Goal: Task Accomplishment & Management: Manage account settings

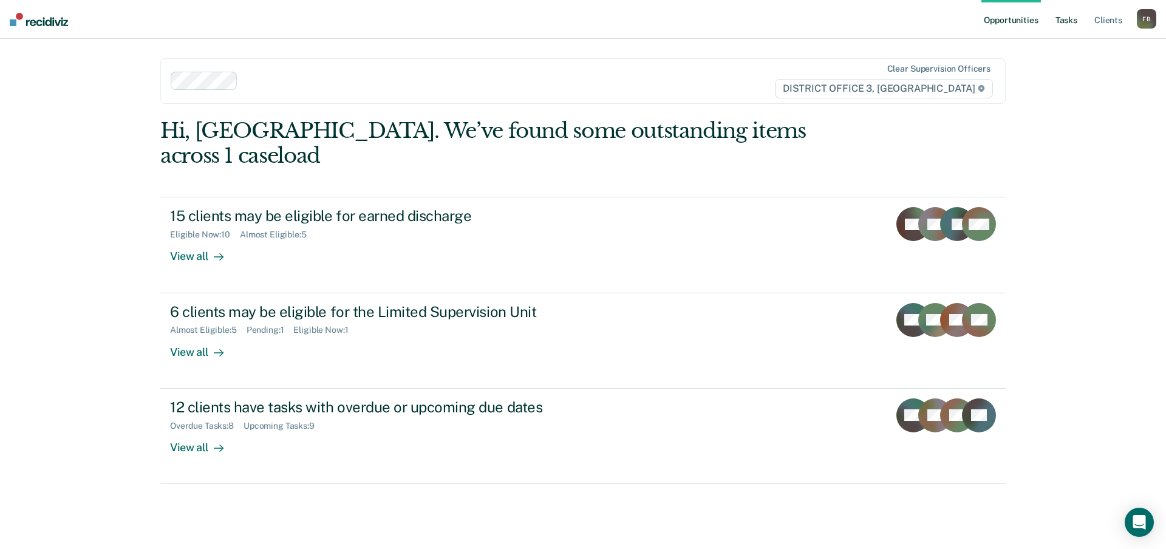
click at [1067, 17] on link "Tasks" at bounding box center [1066, 19] width 27 height 39
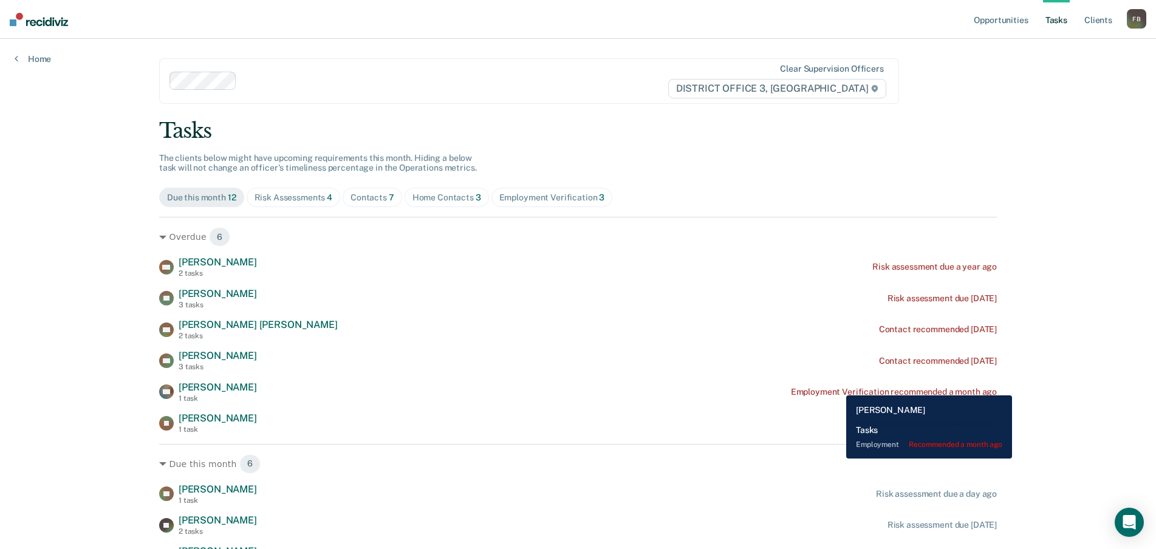
click at [837, 386] on div "AD [PERSON_NAME] 1 task Employment Verification recommended a month ago" at bounding box center [578, 392] width 838 height 21
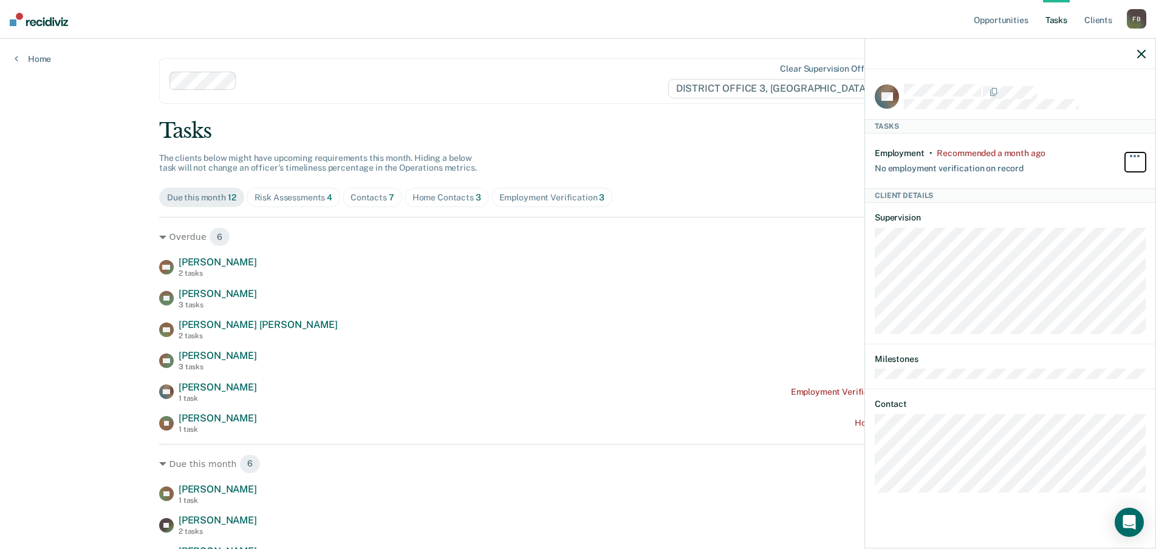
click at [1137, 155] on span "button" at bounding box center [1138, 156] width 2 height 2
click at [1097, 258] on button "90 days" at bounding box center [1101, 253] width 87 height 19
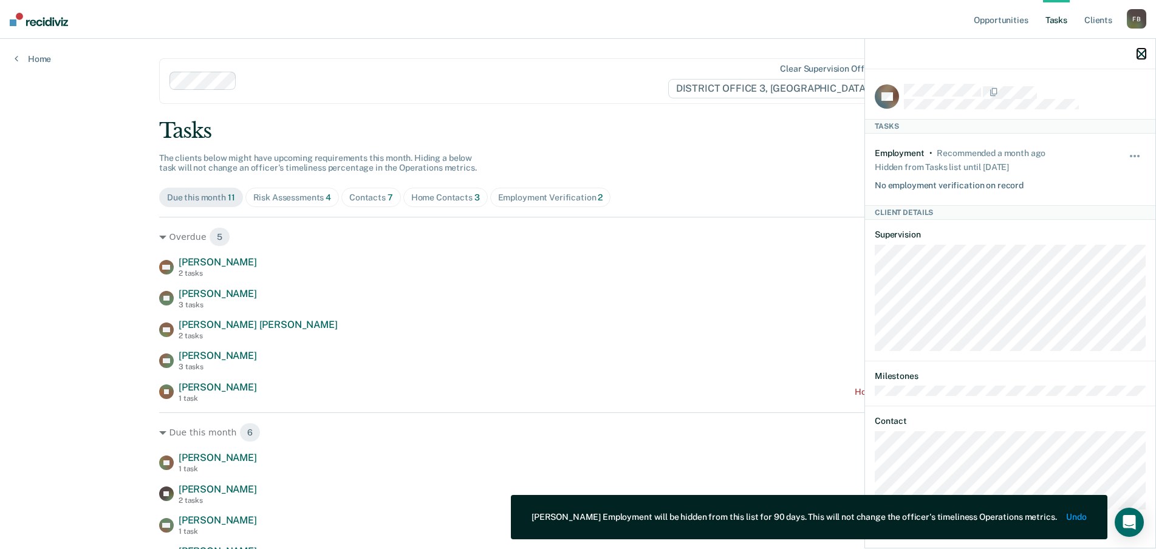
click at [1140, 53] on icon "button" at bounding box center [1141, 54] width 9 height 9
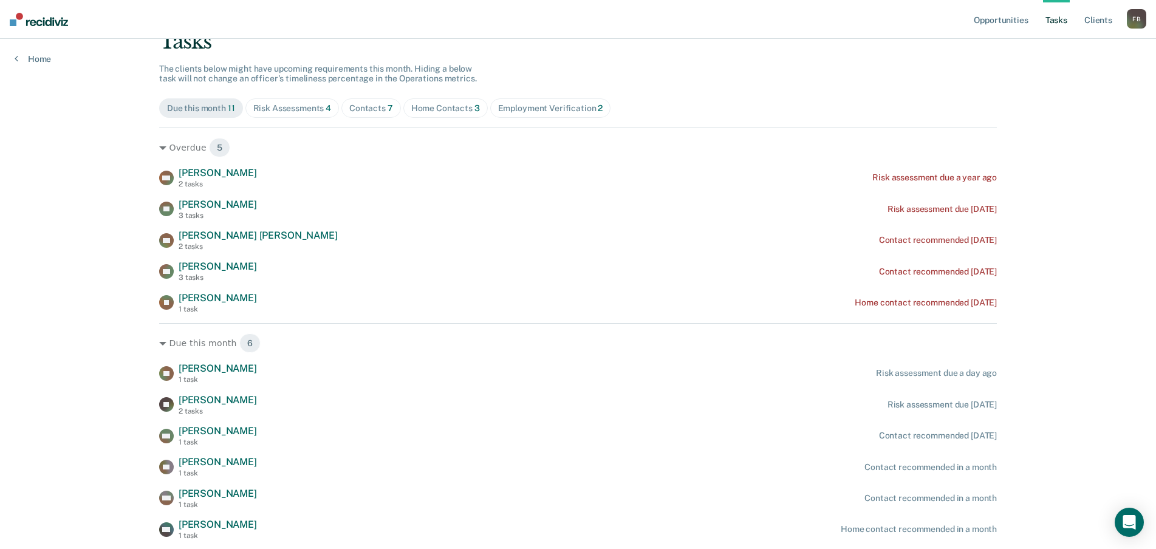
scroll to position [68, 0]
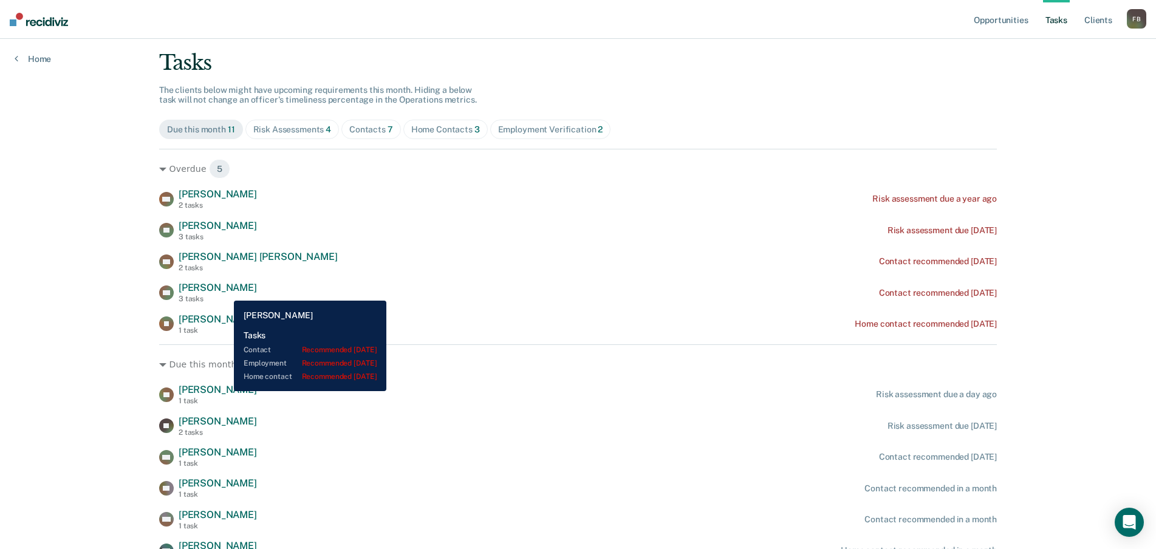
click at [225, 292] on span "[PERSON_NAME]" at bounding box center [218, 288] width 78 height 12
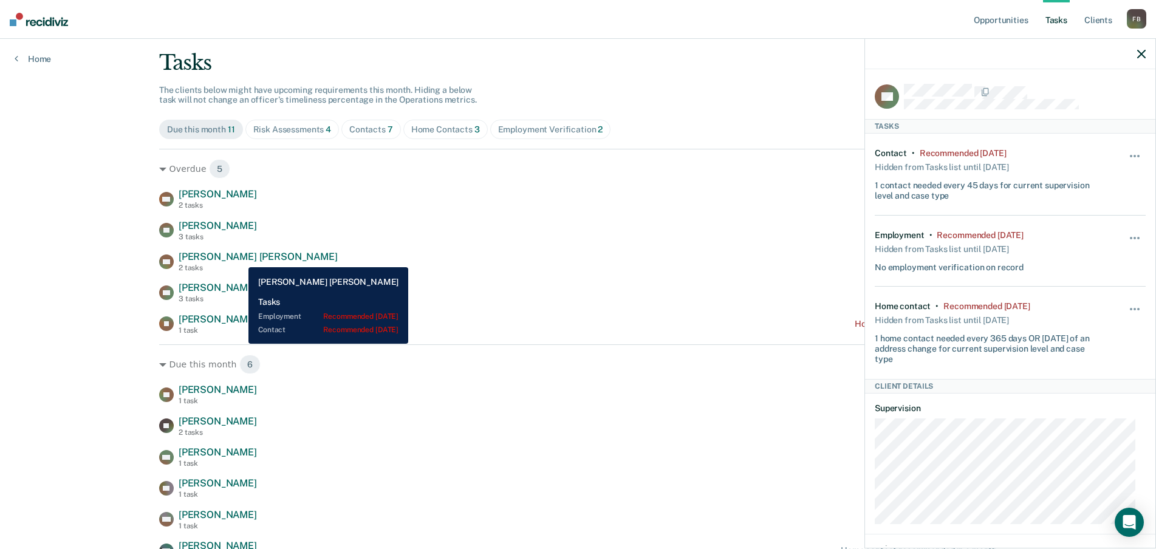
click at [240, 258] on span "[PERSON_NAME] [PERSON_NAME]" at bounding box center [258, 257] width 159 height 12
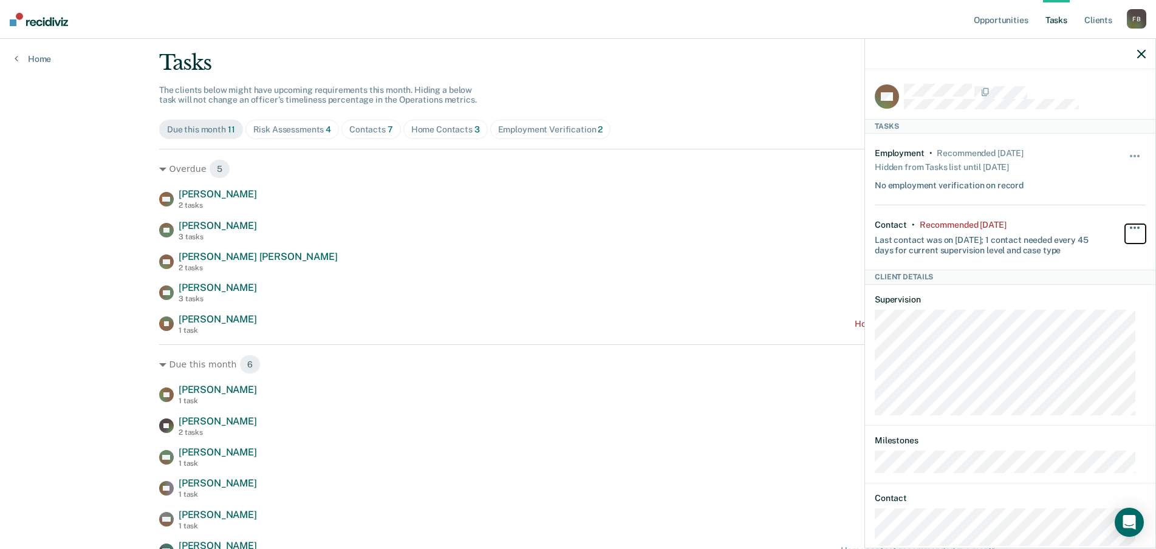
click at [1125, 224] on button "button" at bounding box center [1135, 233] width 21 height 19
click at [1075, 328] on button "90 days" at bounding box center [1101, 324] width 87 height 19
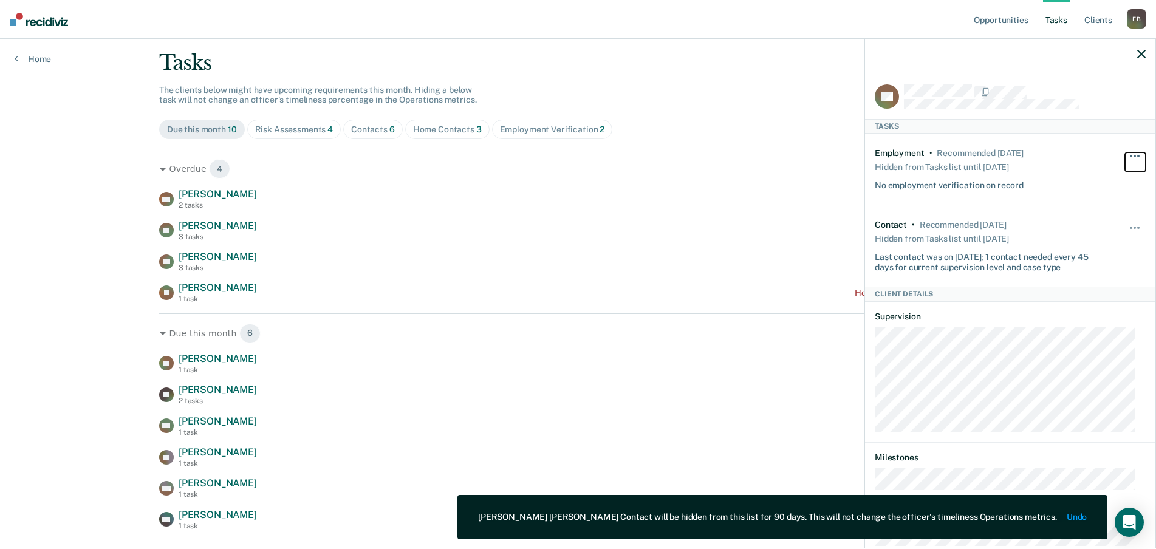
click at [1125, 152] on button "button" at bounding box center [1135, 161] width 21 height 19
click at [963, 182] on div "No employment verification on record" at bounding box center [949, 183] width 149 height 15
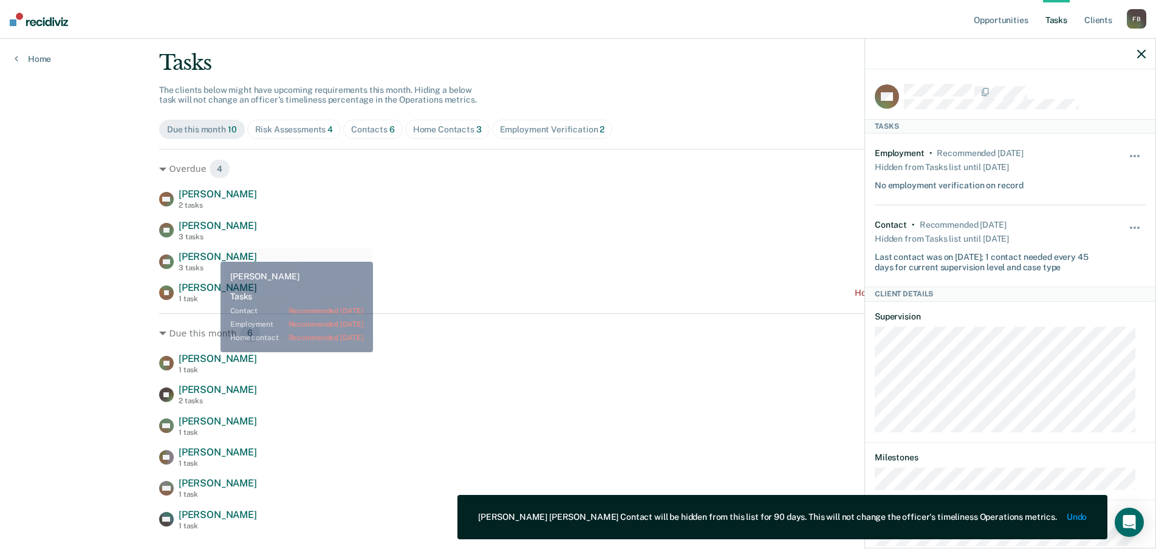
click at [211, 253] on span "[PERSON_NAME]" at bounding box center [218, 257] width 78 height 12
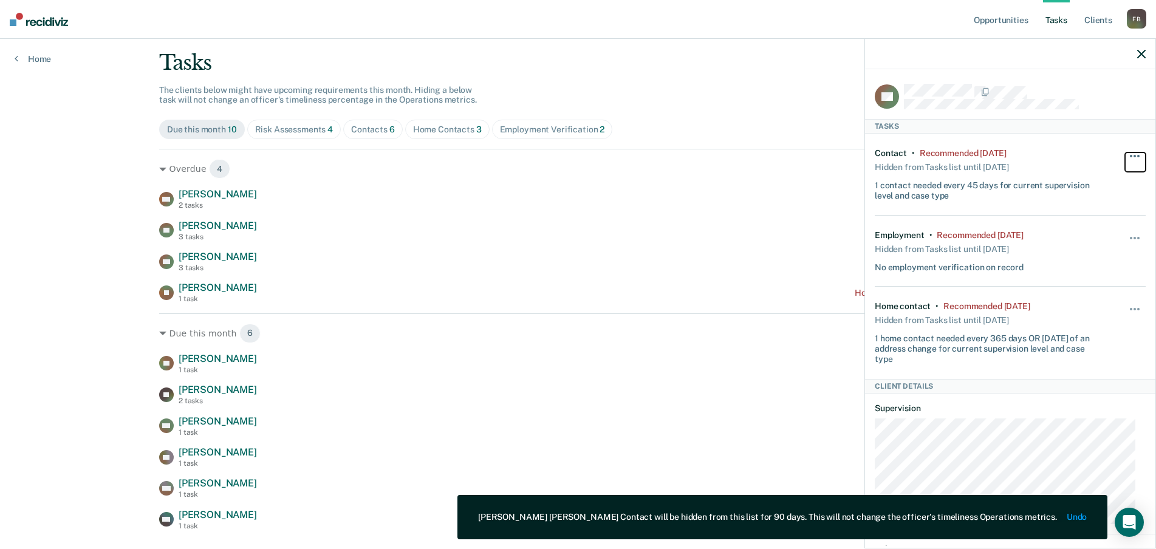
click at [1137, 155] on span "button" at bounding box center [1138, 156] width 2 height 2
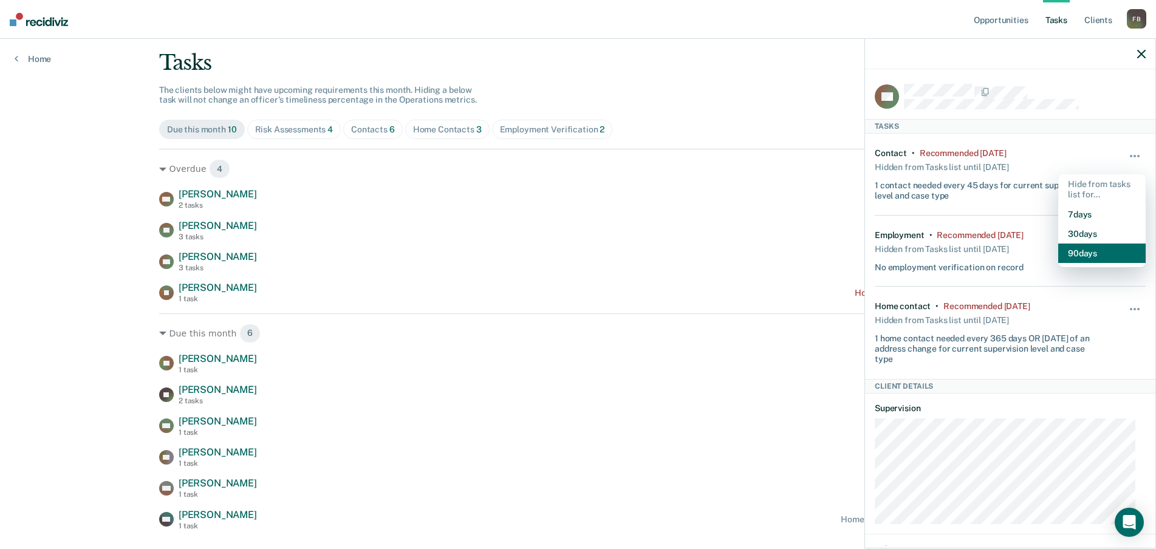
click at [1083, 252] on button "90 days" at bounding box center [1101, 253] width 87 height 19
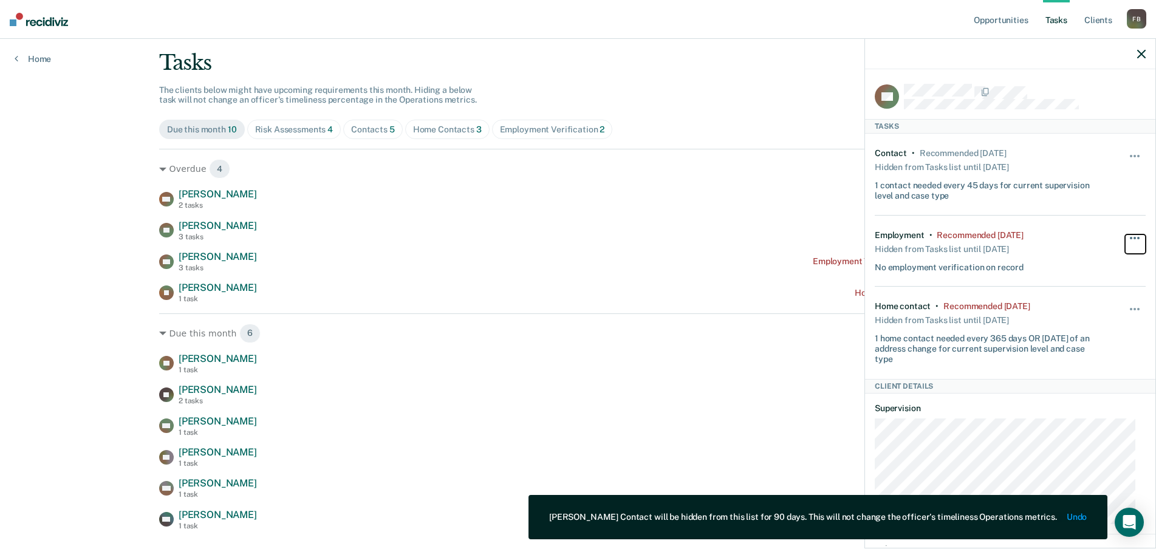
click at [1125, 235] on button "button" at bounding box center [1135, 244] width 21 height 19
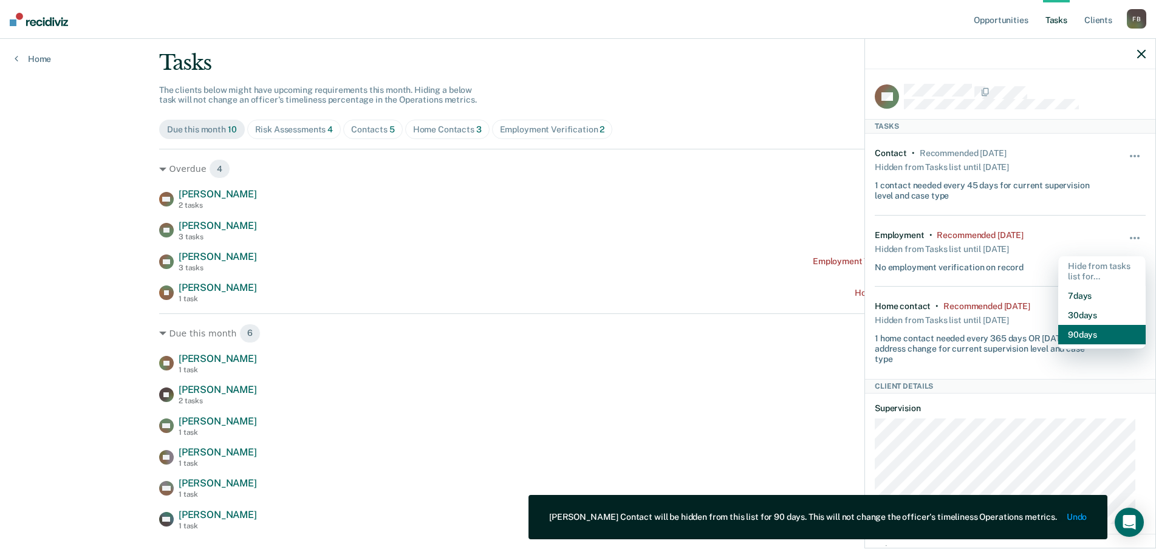
click at [1081, 330] on button "90 days" at bounding box center [1101, 334] width 87 height 19
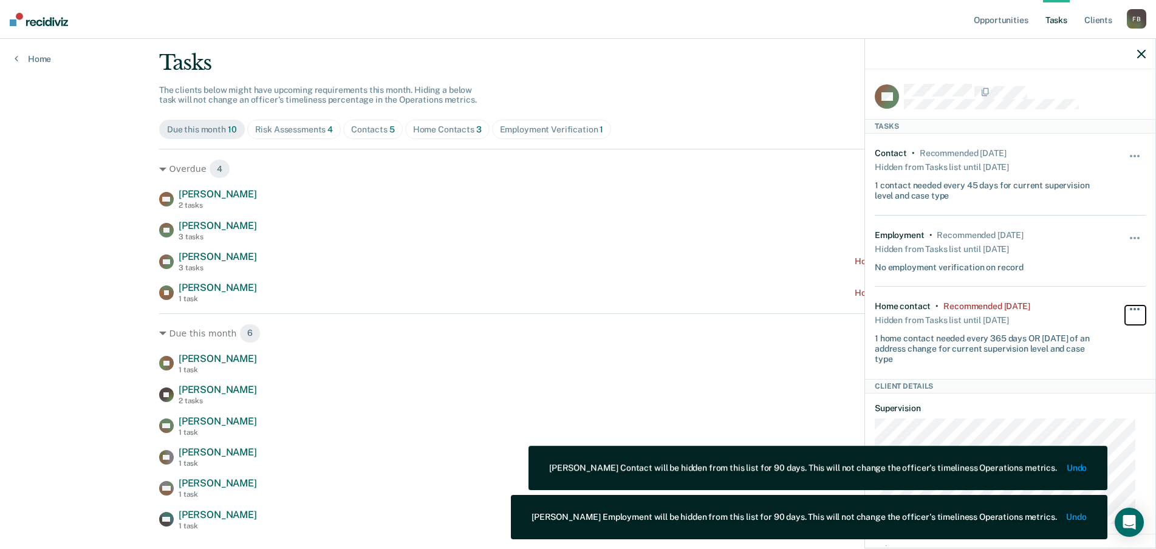
click at [1125, 306] on button "button" at bounding box center [1135, 315] width 21 height 19
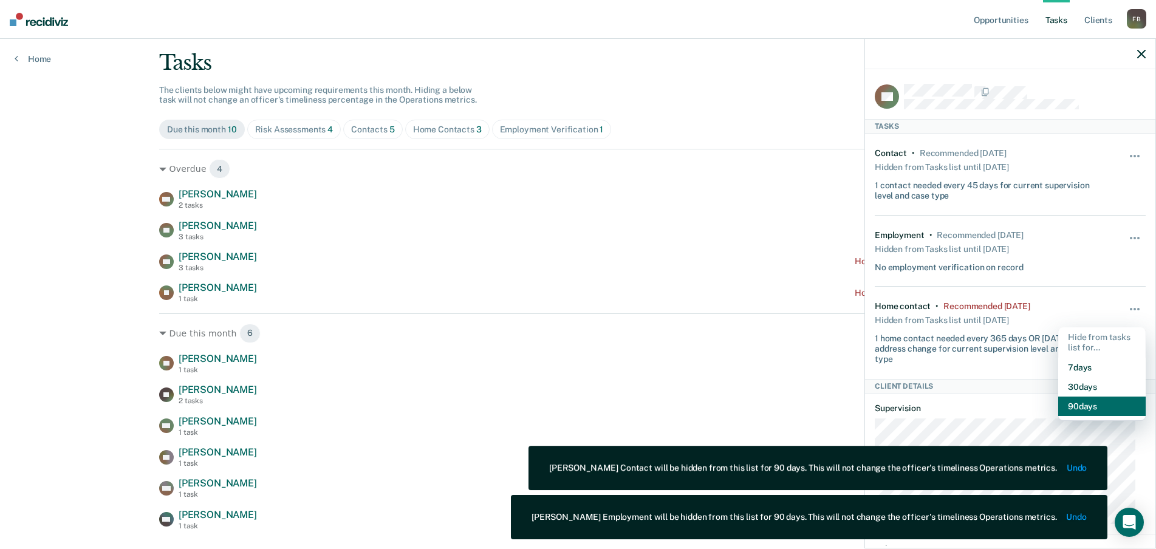
click at [1094, 402] on button "90 days" at bounding box center [1101, 406] width 87 height 19
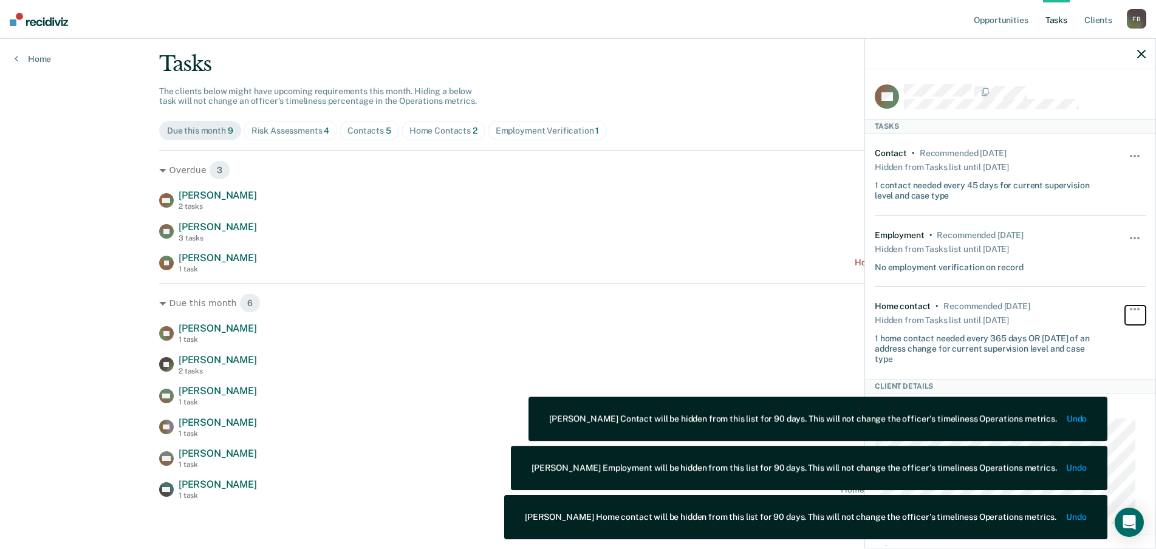
scroll to position [67, 0]
click at [72, 200] on div "Opportunities Tasks Client s [PERSON_NAME] F B Profile How it works Log Out Hom…" at bounding box center [578, 241] width 1156 height 616
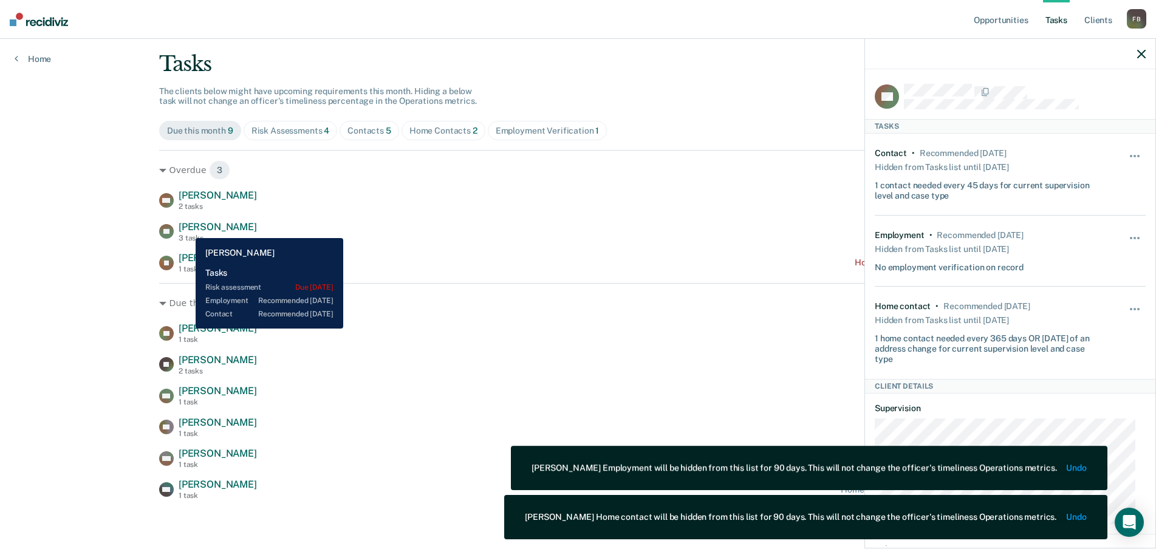
click at [187, 229] on span "[PERSON_NAME]" at bounding box center [218, 227] width 78 height 12
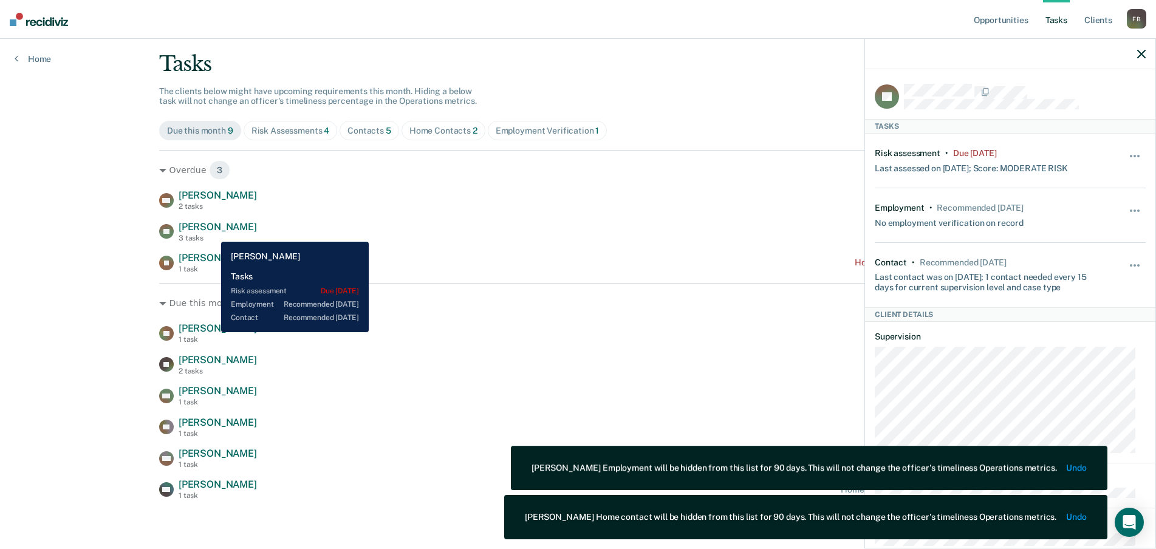
click at [212, 233] on span "[PERSON_NAME]" at bounding box center [218, 227] width 78 height 12
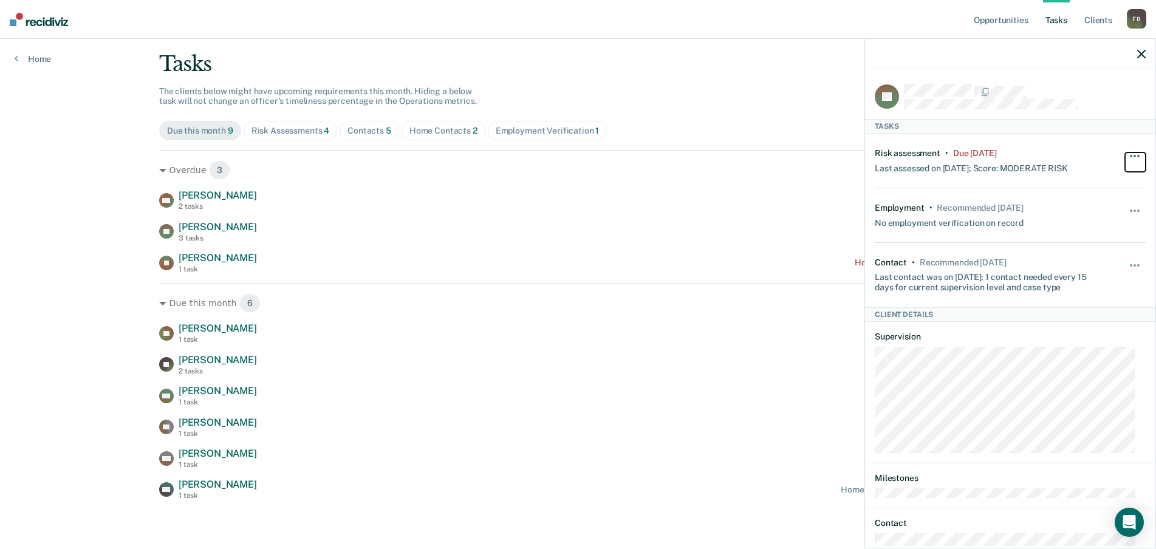
click at [1125, 156] on button "button" at bounding box center [1135, 161] width 21 height 19
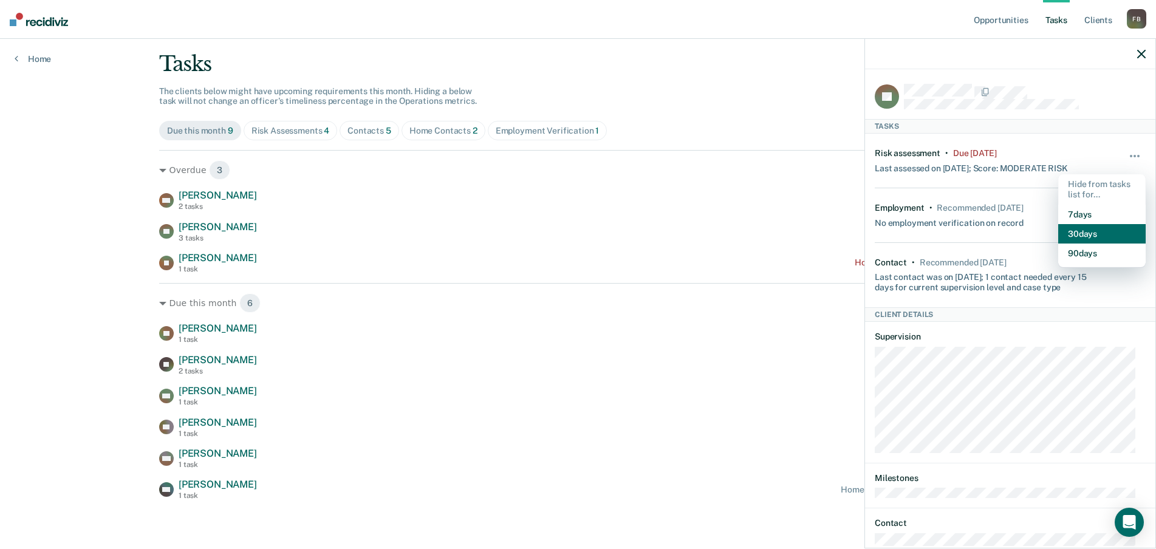
click at [1091, 235] on button "30 days" at bounding box center [1101, 233] width 87 height 19
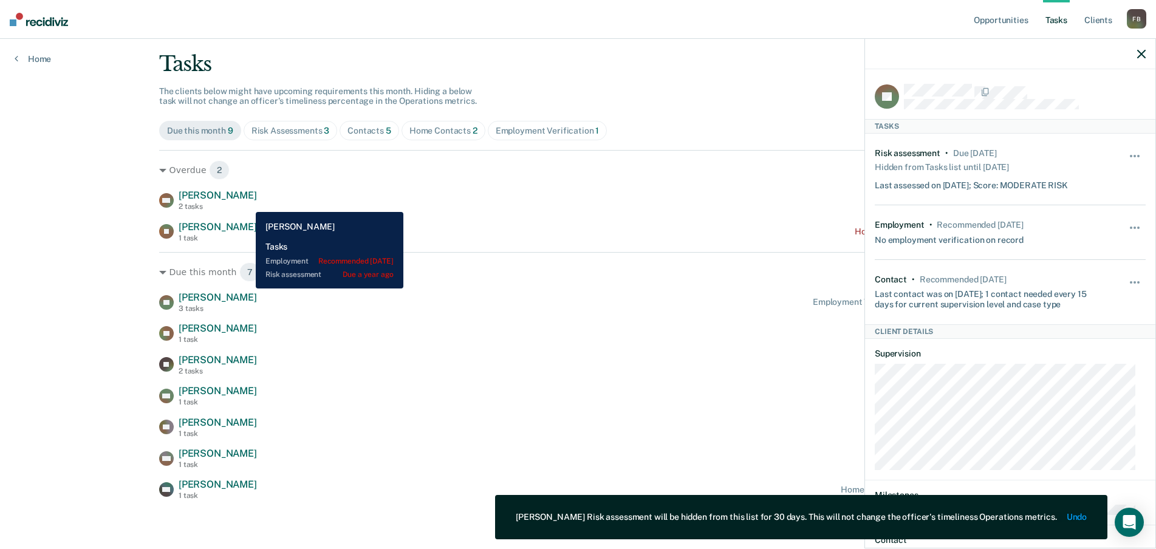
click at [247, 203] on div "DM [PERSON_NAME] 2 tasks Risk assessment due a year ago" at bounding box center [578, 200] width 838 height 21
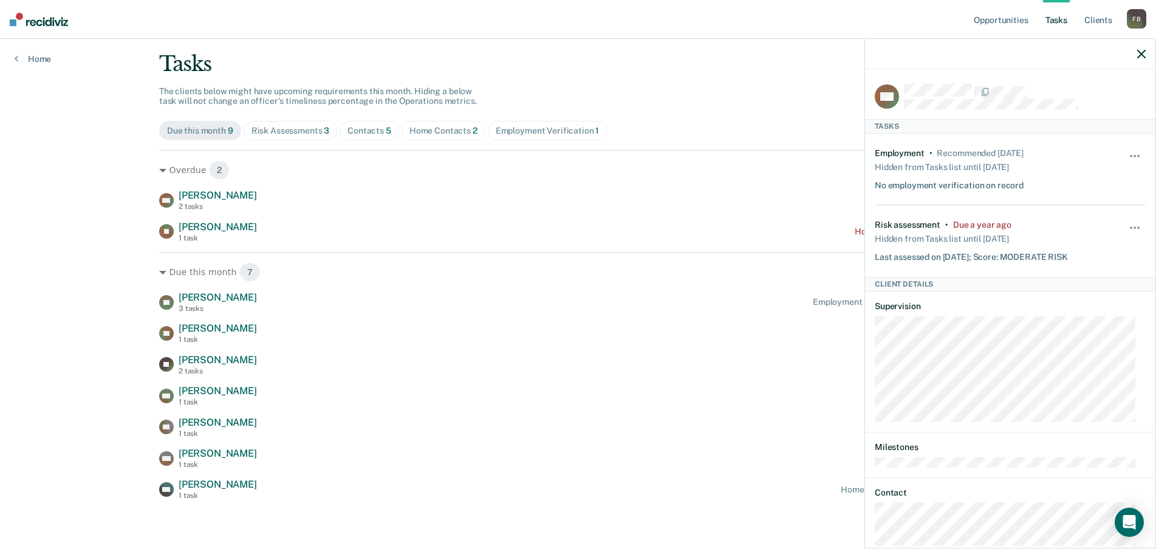
click at [67, 298] on div "Opportunities Tasks Client s [PERSON_NAME] F B Profile How it works Log Out Hom…" at bounding box center [578, 241] width 1156 height 616
click at [1146, 53] on div at bounding box center [1010, 54] width 290 height 30
click at [1142, 55] on icon "button" at bounding box center [1141, 54] width 9 height 9
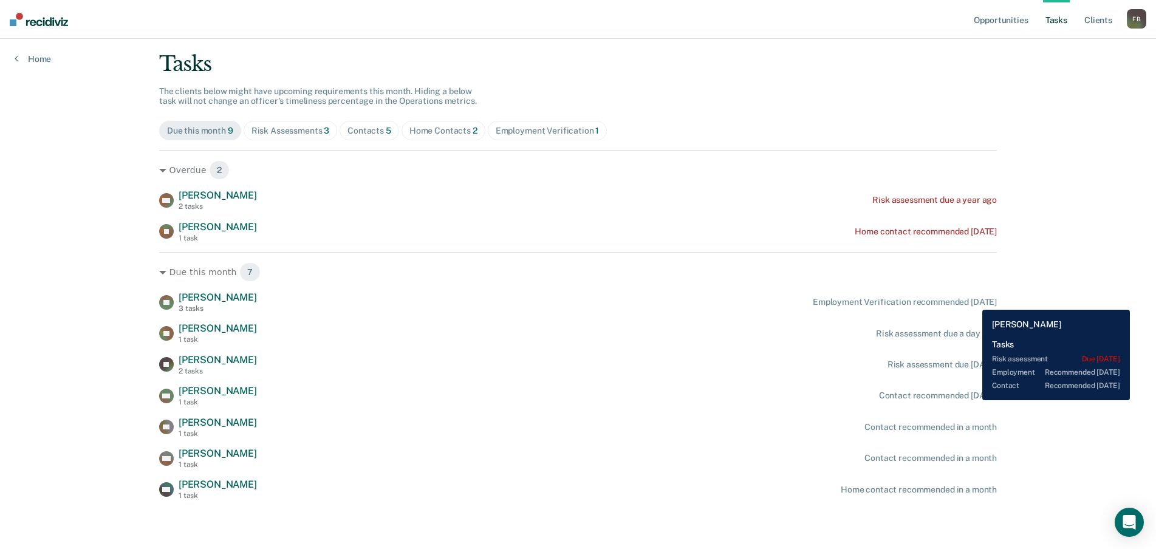
click at [973, 301] on div "Employment Verification recommended [DATE]" at bounding box center [905, 302] width 184 height 10
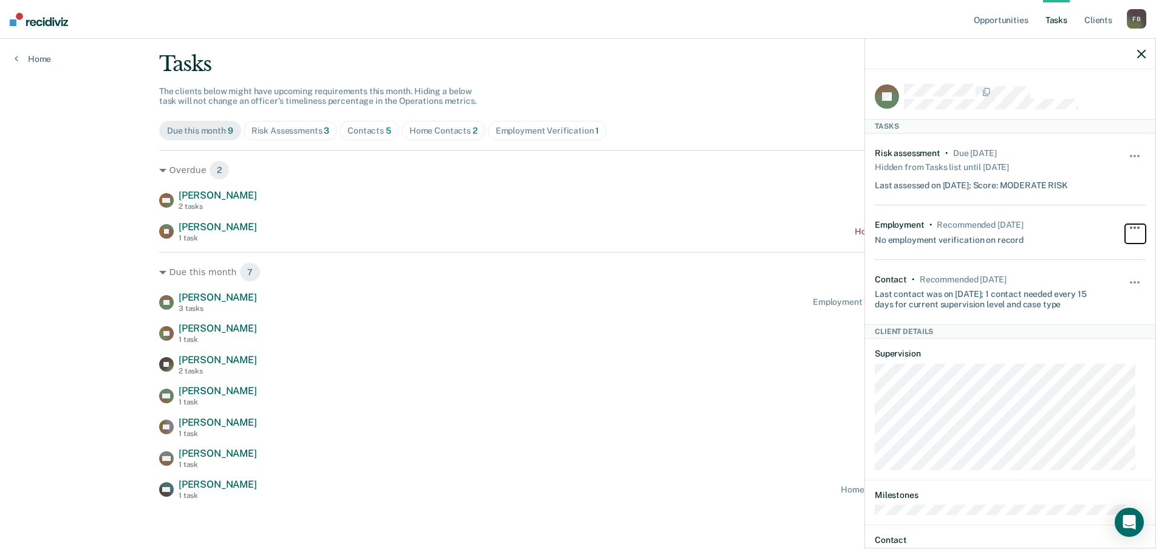
click at [1125, 224] on button "button" at bounding box center [1135, 233] width 21 height 19
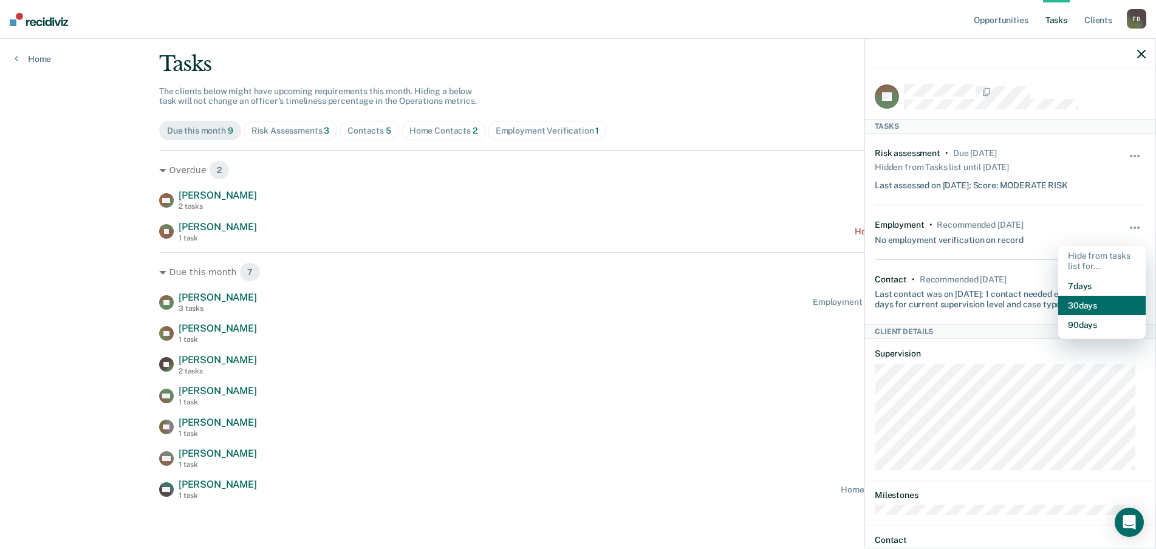
click at [1064, 307] on button "30 days" at bounding box center [1101, 305] width 87 height 19
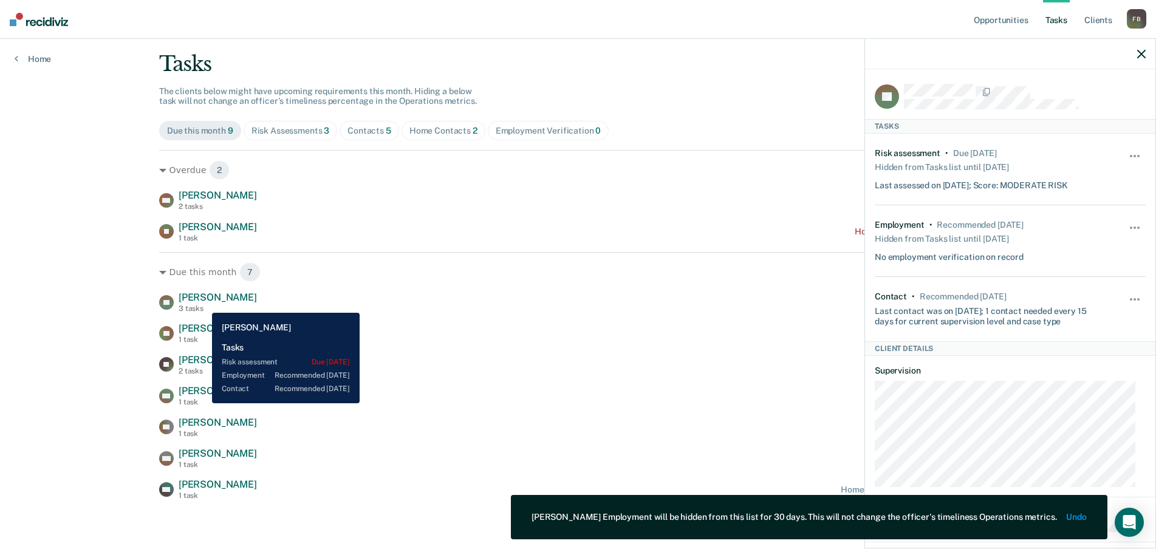
click at [203, 304] on div "[PERSON_NAME] 3 tasks" at bounding box center [218, 302] width 78 height 21
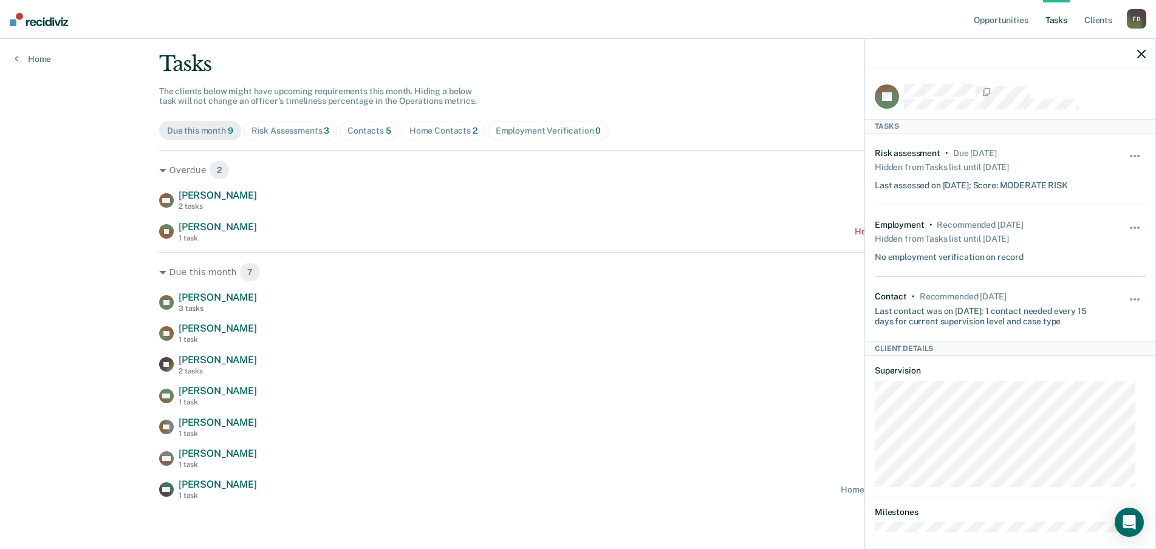
click at [1128, 149] on div "Unhide" at bounding box center [1135, 169] width 21 height 43
click at [1125, 156] on button "button" at bounding box center [1135, 161] width 21 height 19
click at [1093, 193] on button "Unhide" at bounding box center [1102, 189] width 68 height 20
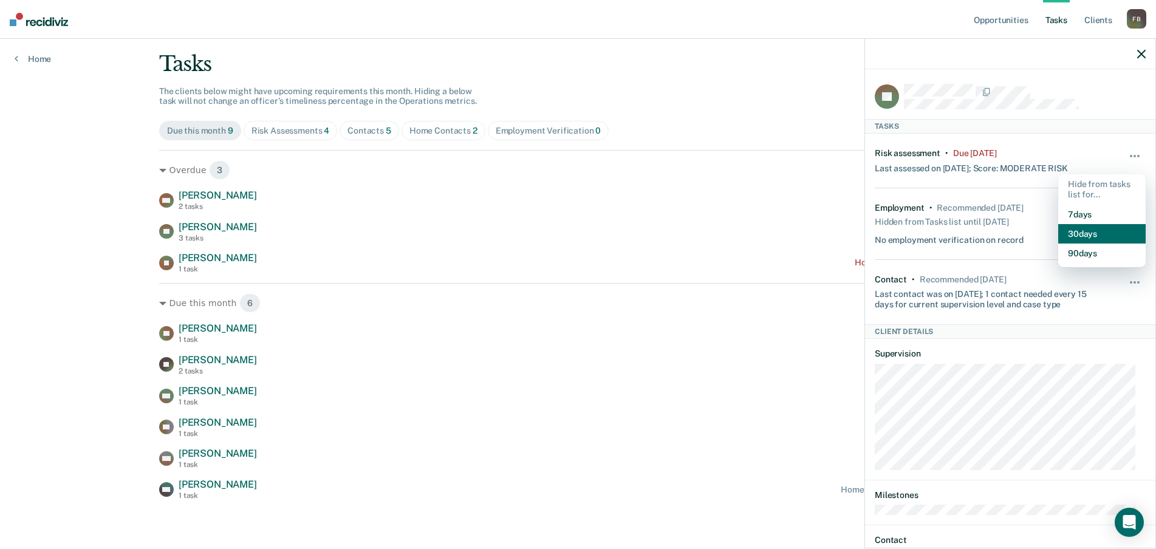
click at [1075, 231] on button "30 days" at bounding box center [1101, 233] width 87 height 19
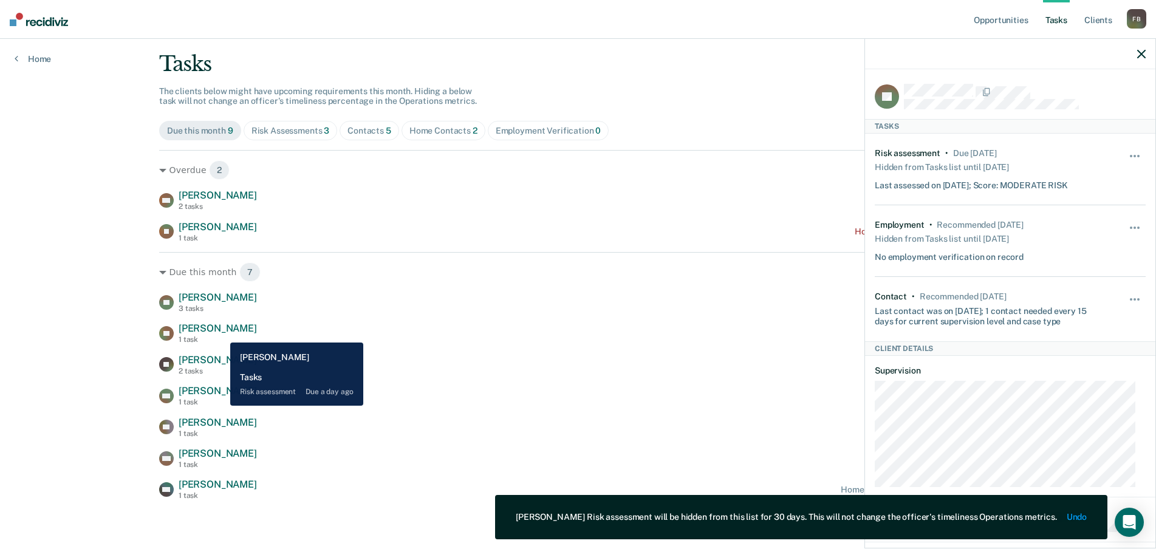
click at [221, 334] on span "[PERSON_NAME]" at bounding box center [218, 329] width 78 height 12
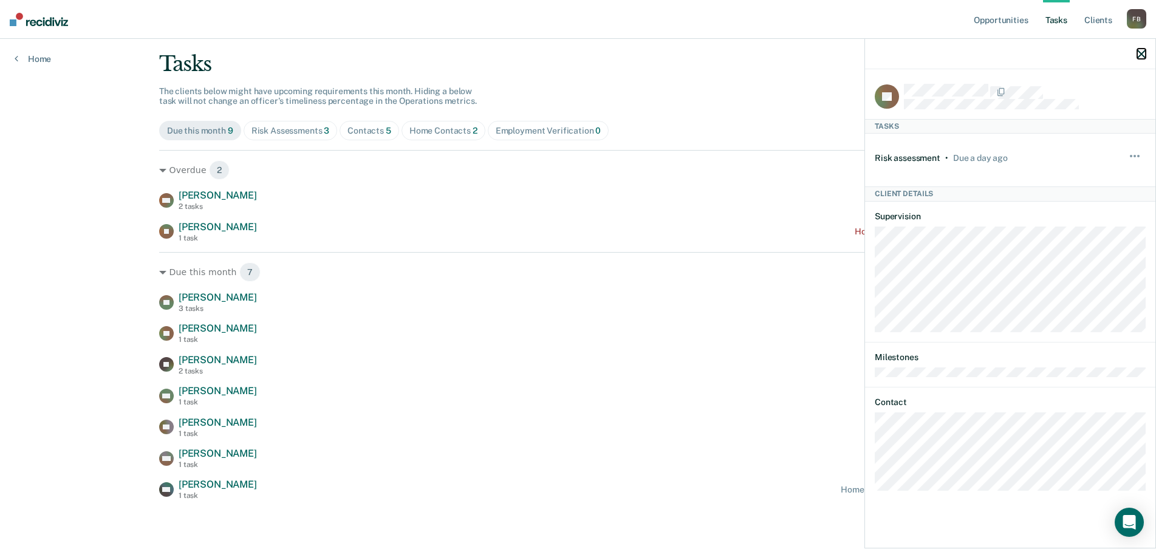
click at [1142, 55] on icon "button" at bounding box center [1141, 54] width 9 height 9
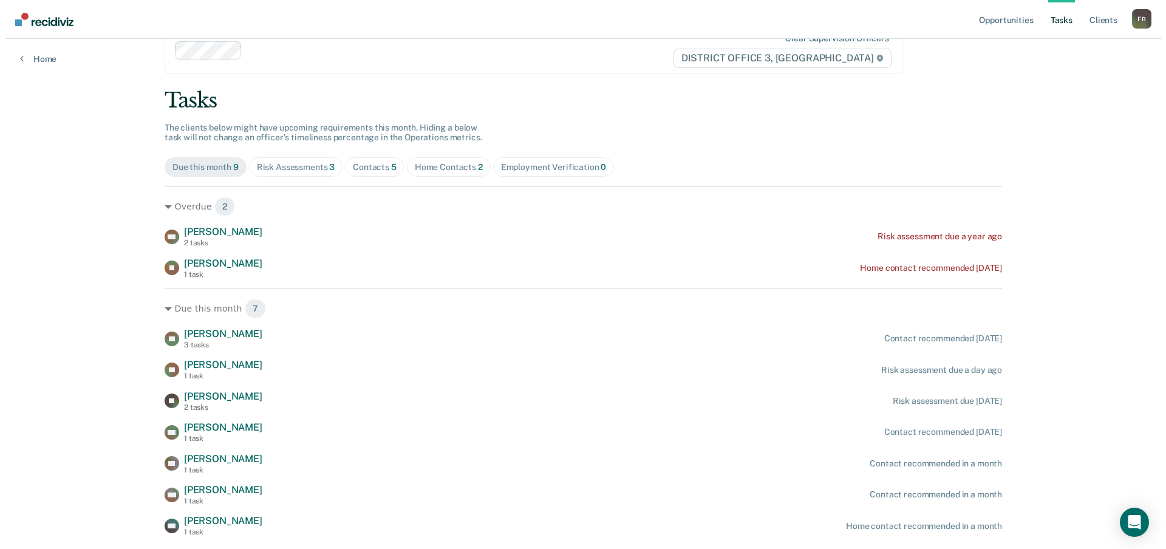
scroll to position [0, 0]
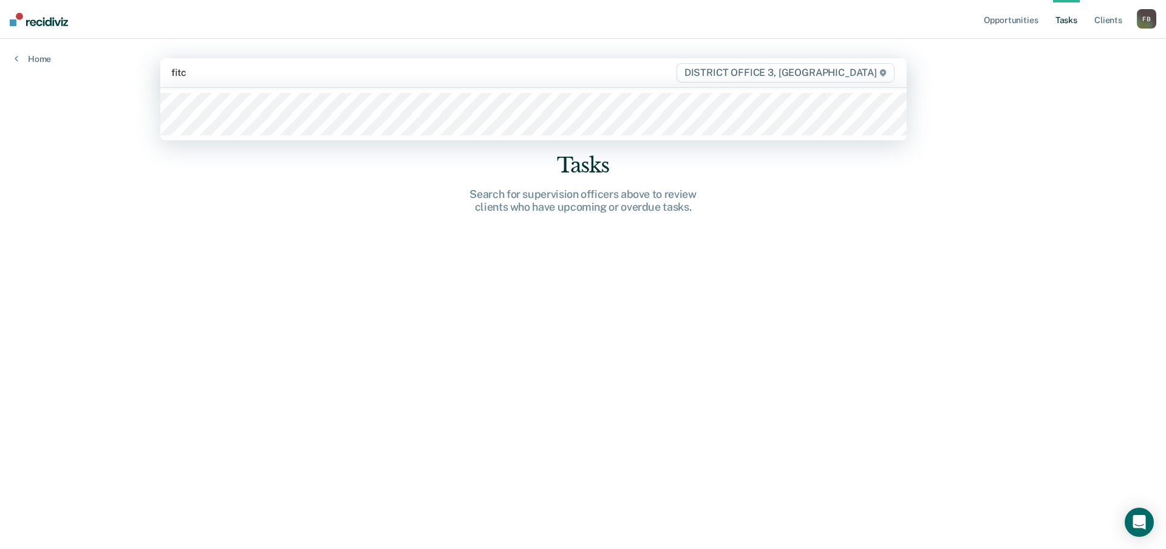
type input "fitch"
